Goal: Find contact information: Find contact information

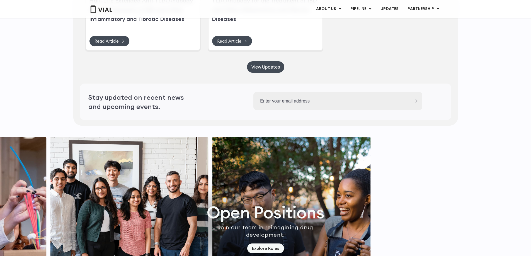
scroll to position [1636, 0]
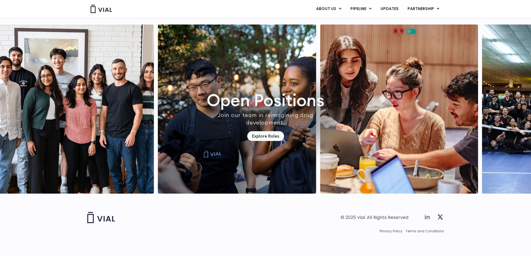
click at [427, 214] on icon at bounding box center [427, 217] width 7 height 7
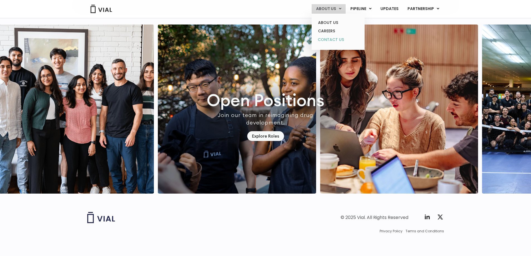
click at [332, 38] on link "CONTACT US" at bounding box center [338, 39] width 49 height 9
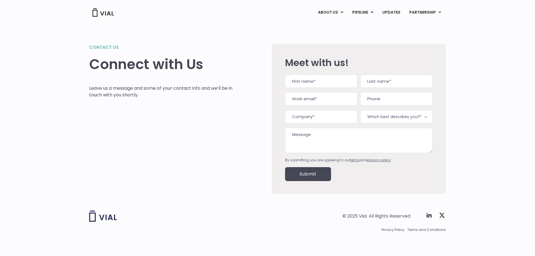
click at [101, 12] on img at bounding box center [103, 12] width 22 height 8
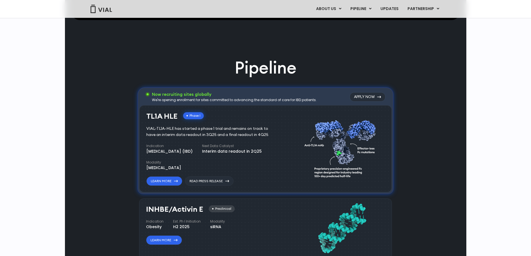
scroll to position [186, 0]
